Goal: Information Seeking & Learning: Compare options

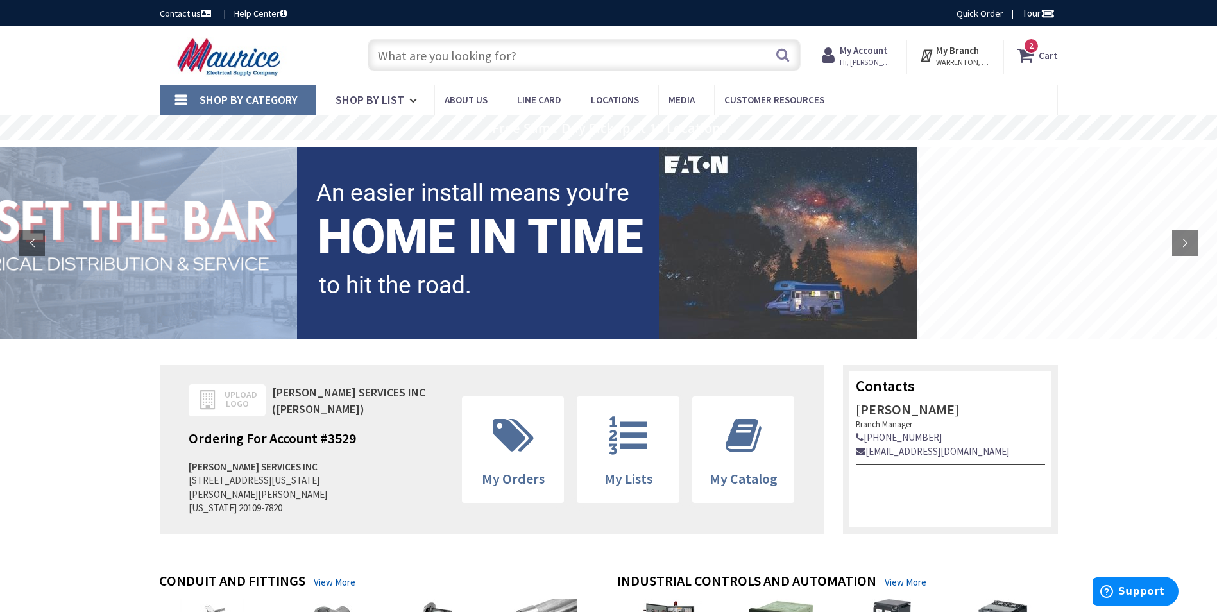
click at [1028, 55] on icon at bounding box center [1028, 55] width 22 height 23
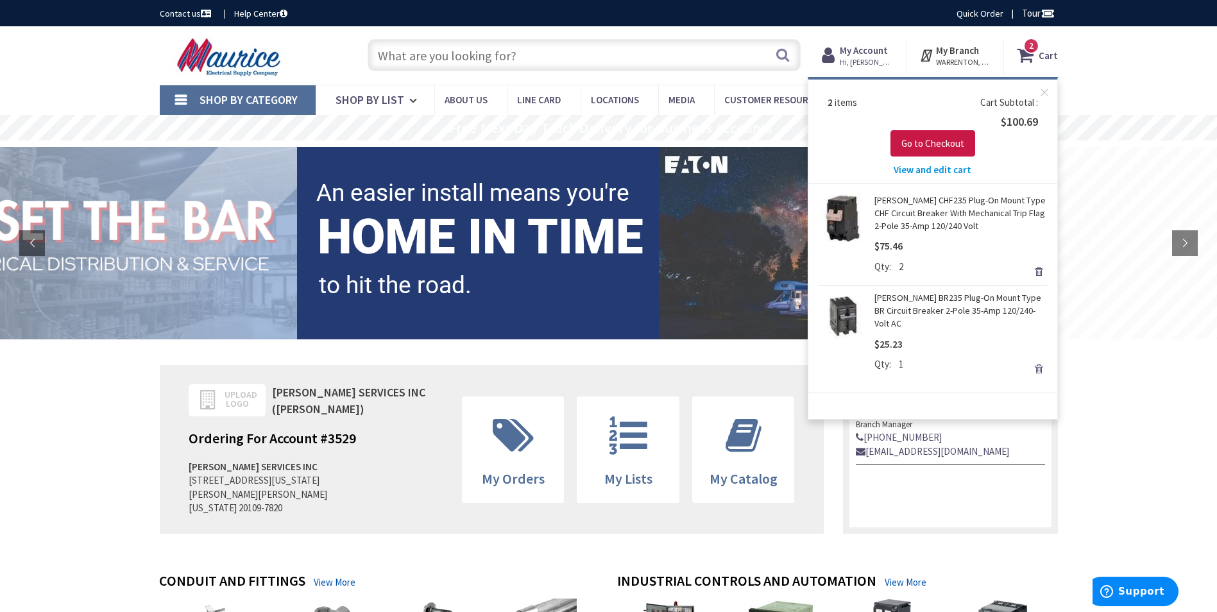
click at [1040, 270] on link "Remove" at bounding box center [1038, 271] width 18 height 18
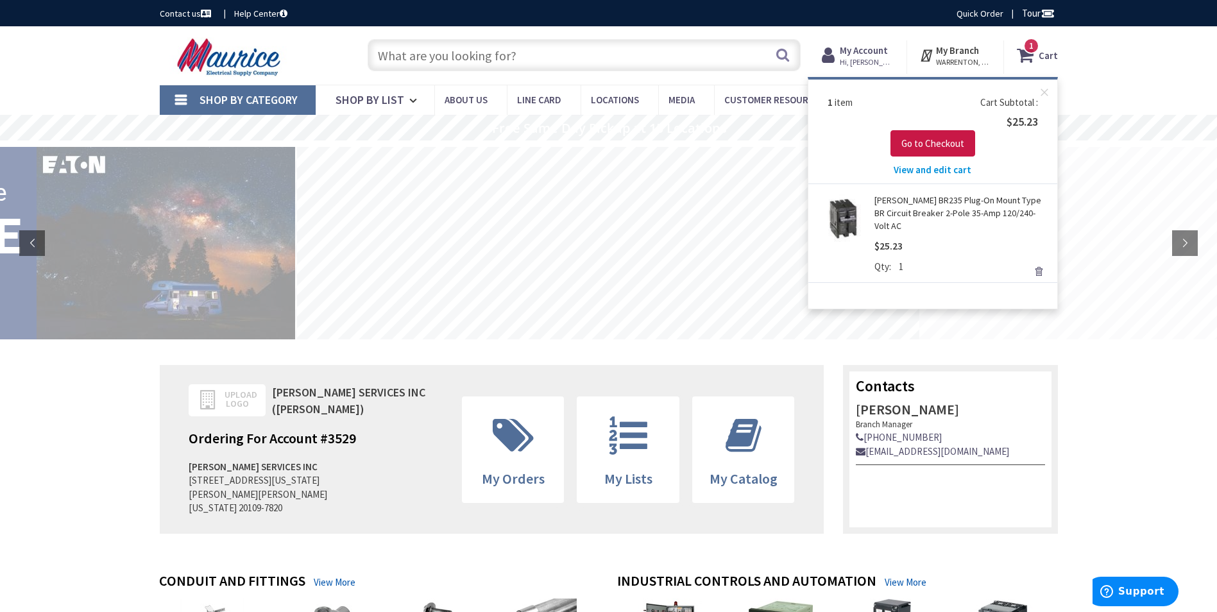
click at [1040, 262] on link "Remove" at bounding box center [1038, 271] width 18 height 18
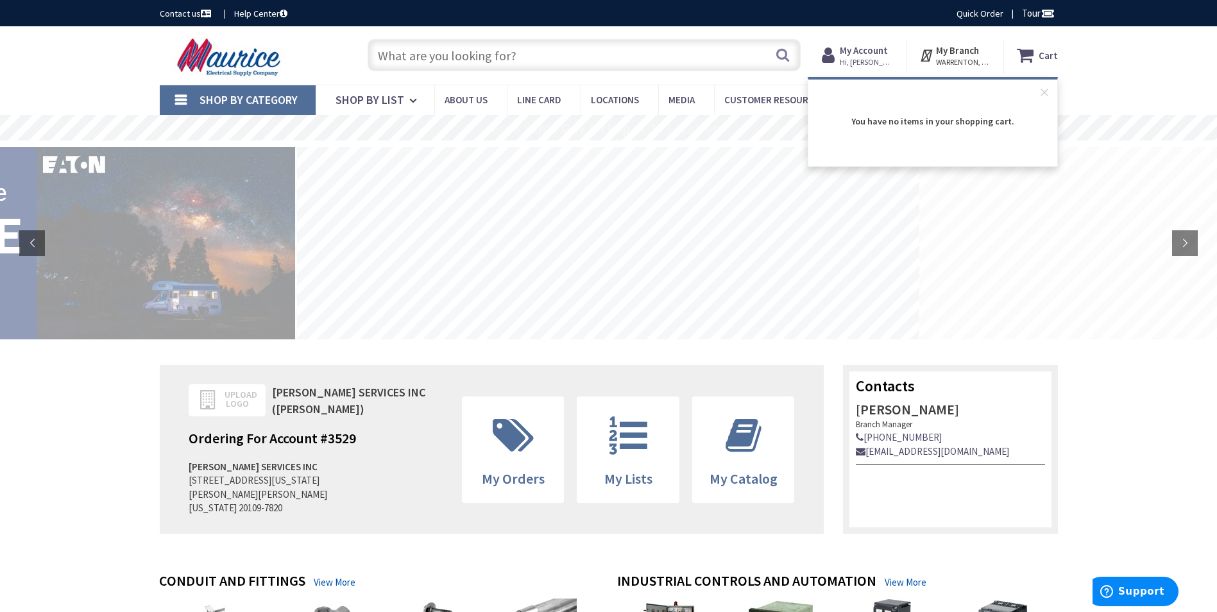
click at [622, 54] on input "text" at bounding box center [583, 55] width 433 height 32
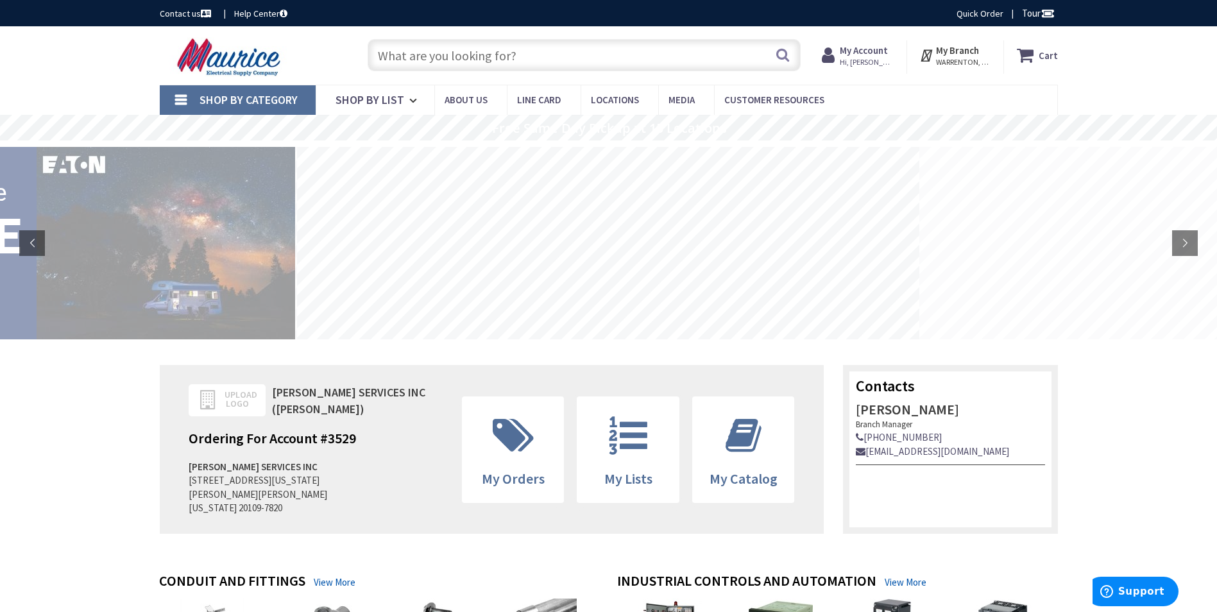
click at [471, 62] on input "text" at bounding box center [583, 55] width 433 height 32
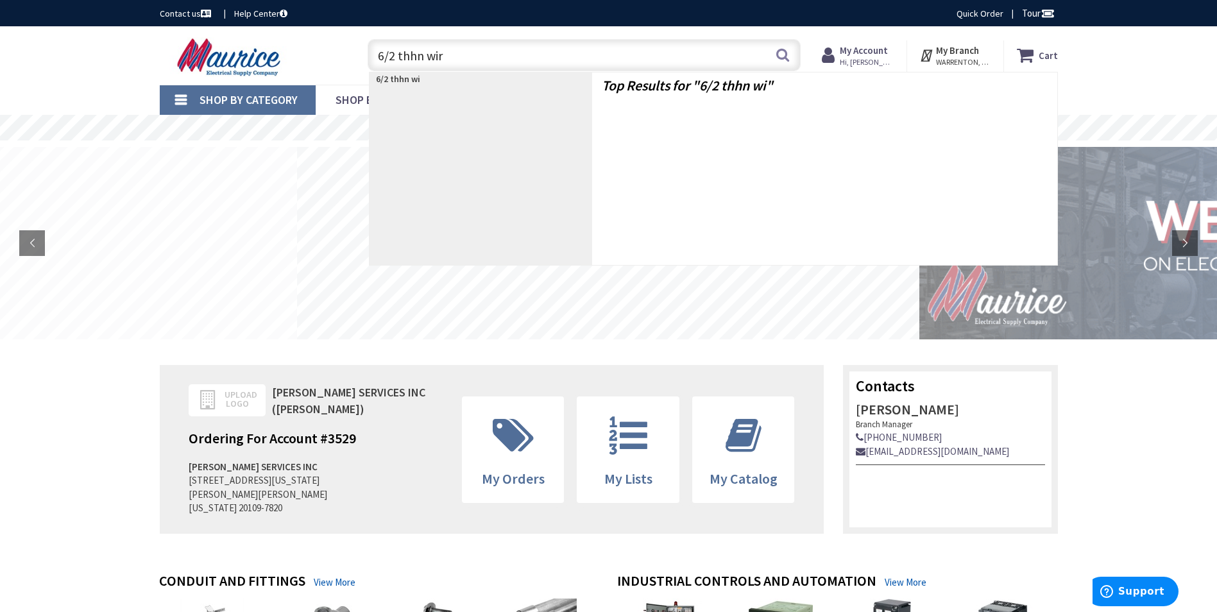
type input "6/2 thhn wire"
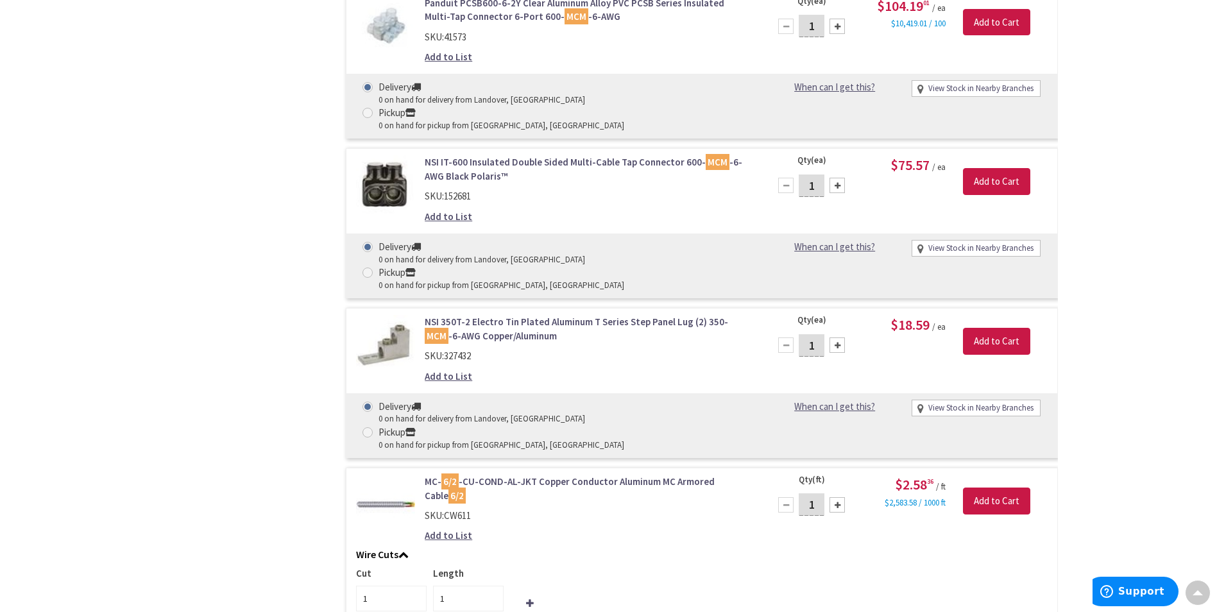
scroll to position [2437, 0]
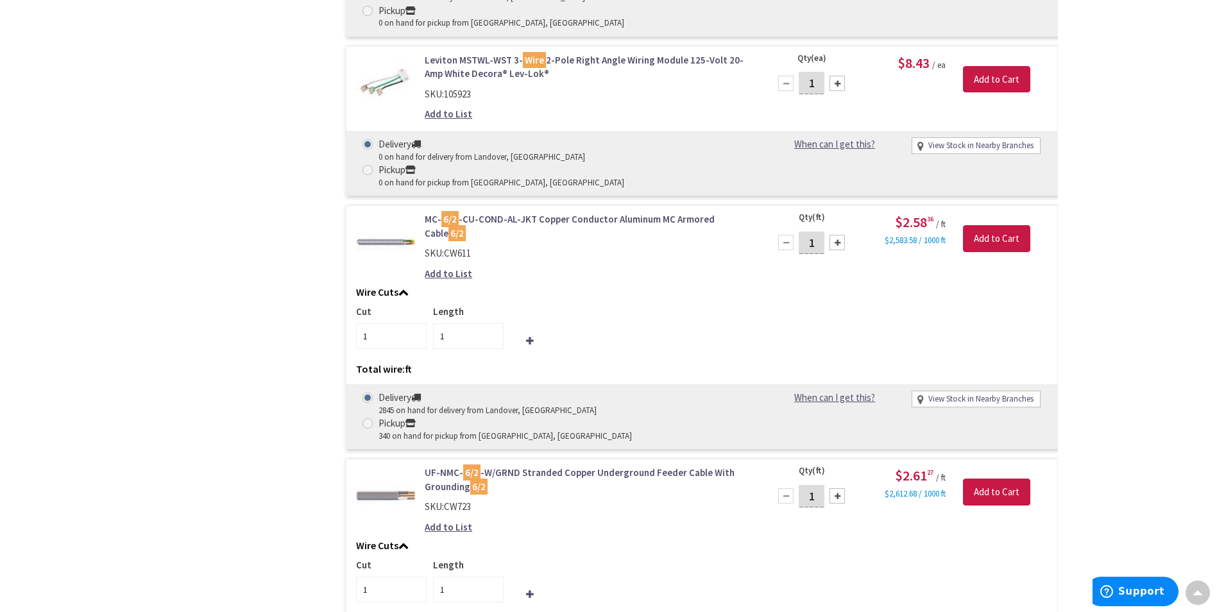
scroll to position [2814, 0]
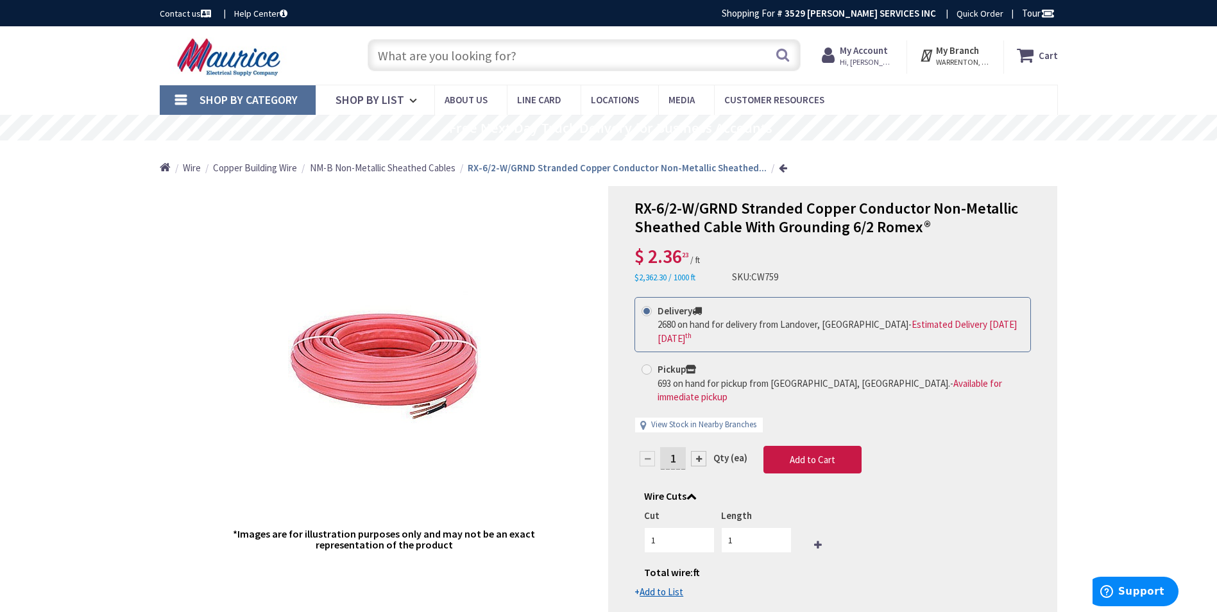
click at [455, 52] on input "text" at bounding box center [583, 55] width 433 height 32
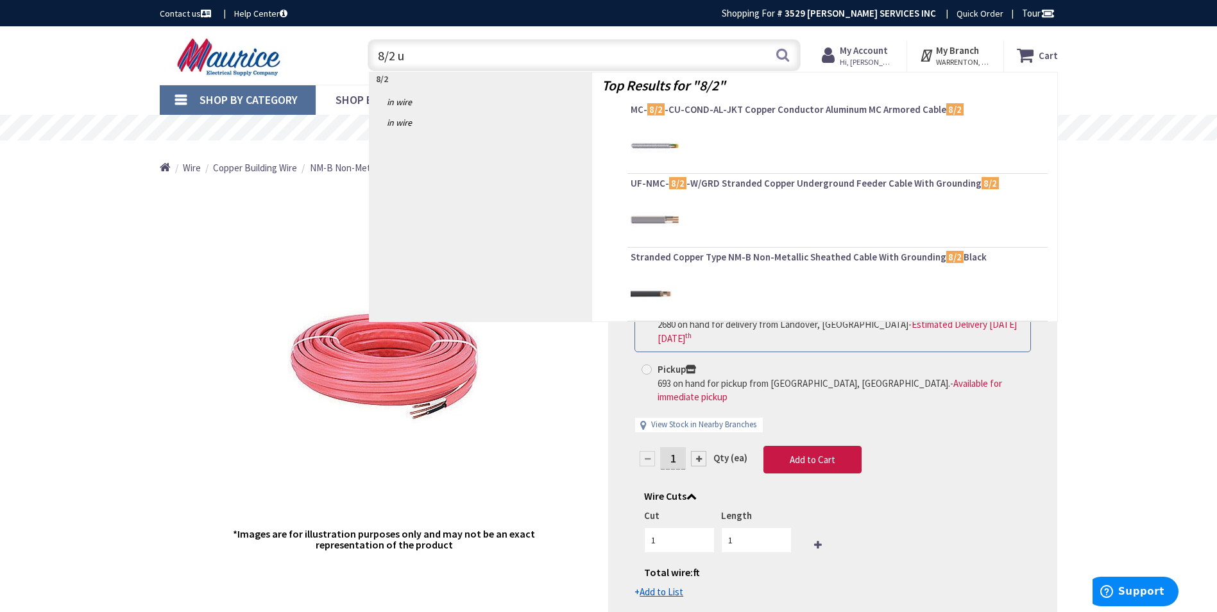
type input "8/2 uf"
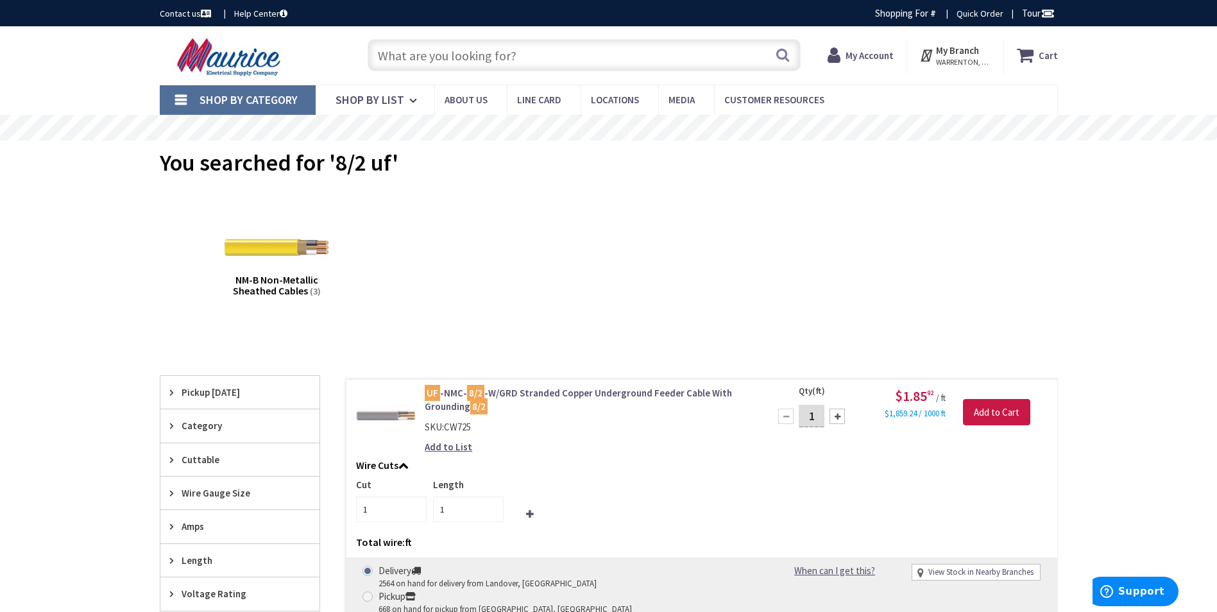
click at [602, 394] on link "UF -NMC- 8/2 -W/GRD Stranded Copper Underground Feeder Cable With Grounding 8/2" at bounding box center [588, 400] width 326 height 28
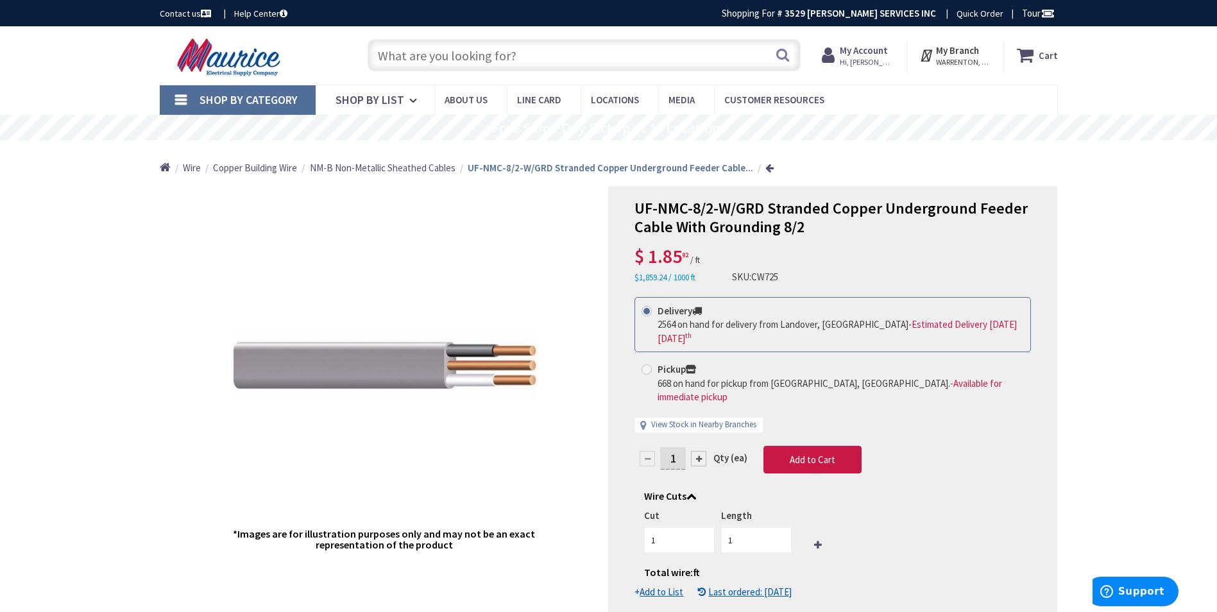
click at [684, 58] on input "text" at bounding box center [583, 55] width 433 height 32
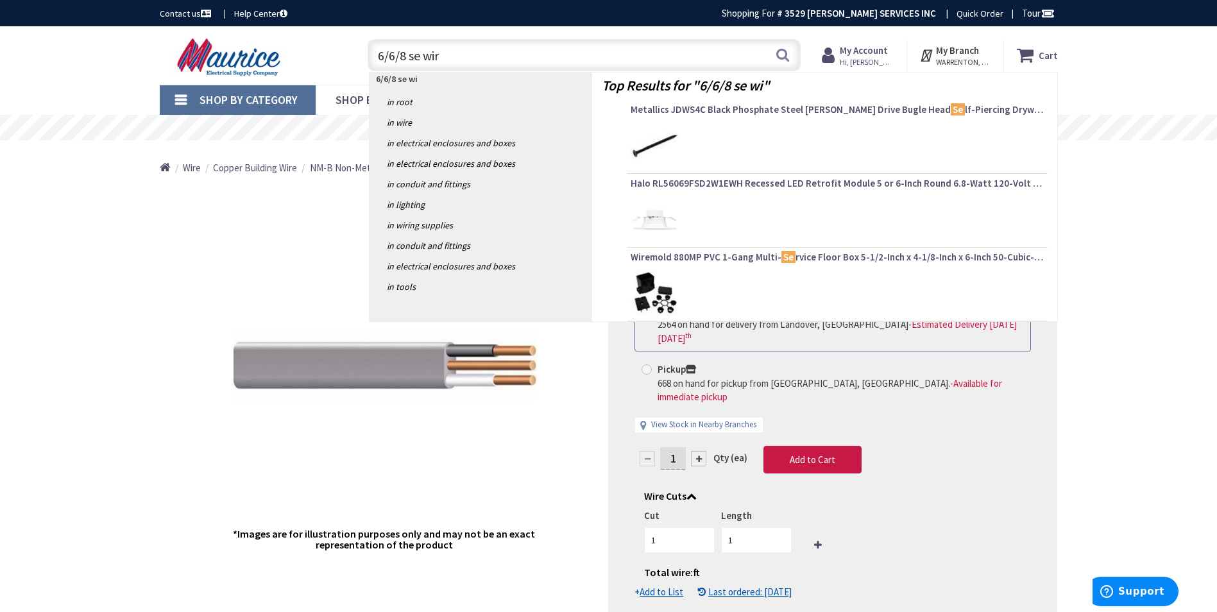
type input "6/6/8 se wire"
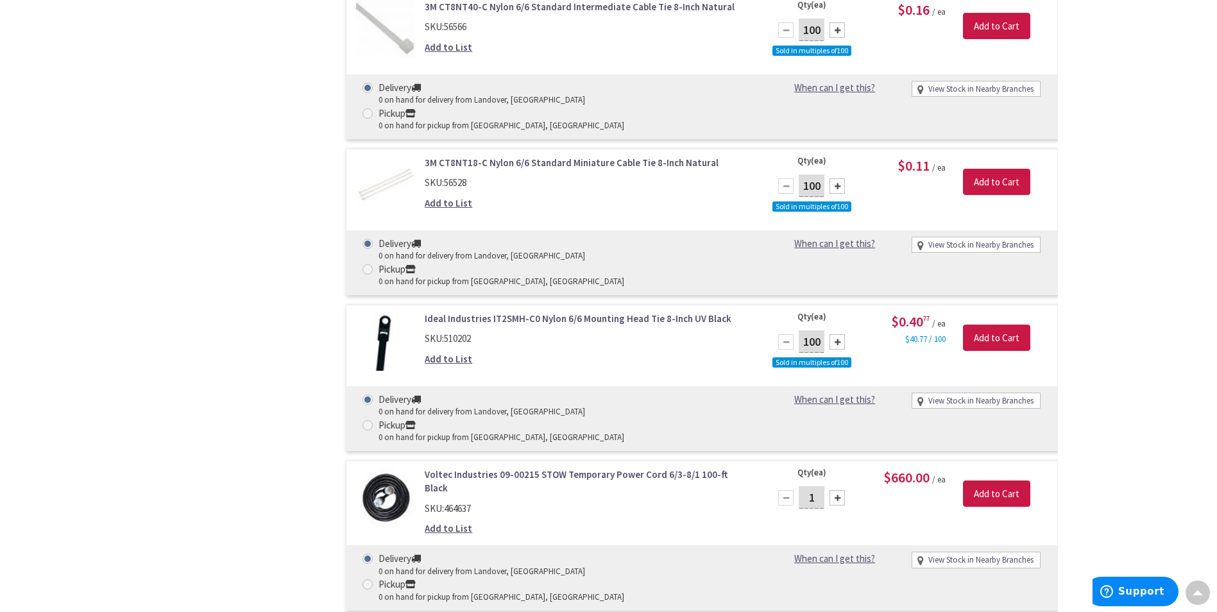
scroll to position [14622, 0]
